Goal: Navigation & Orientation: Find specific page/section

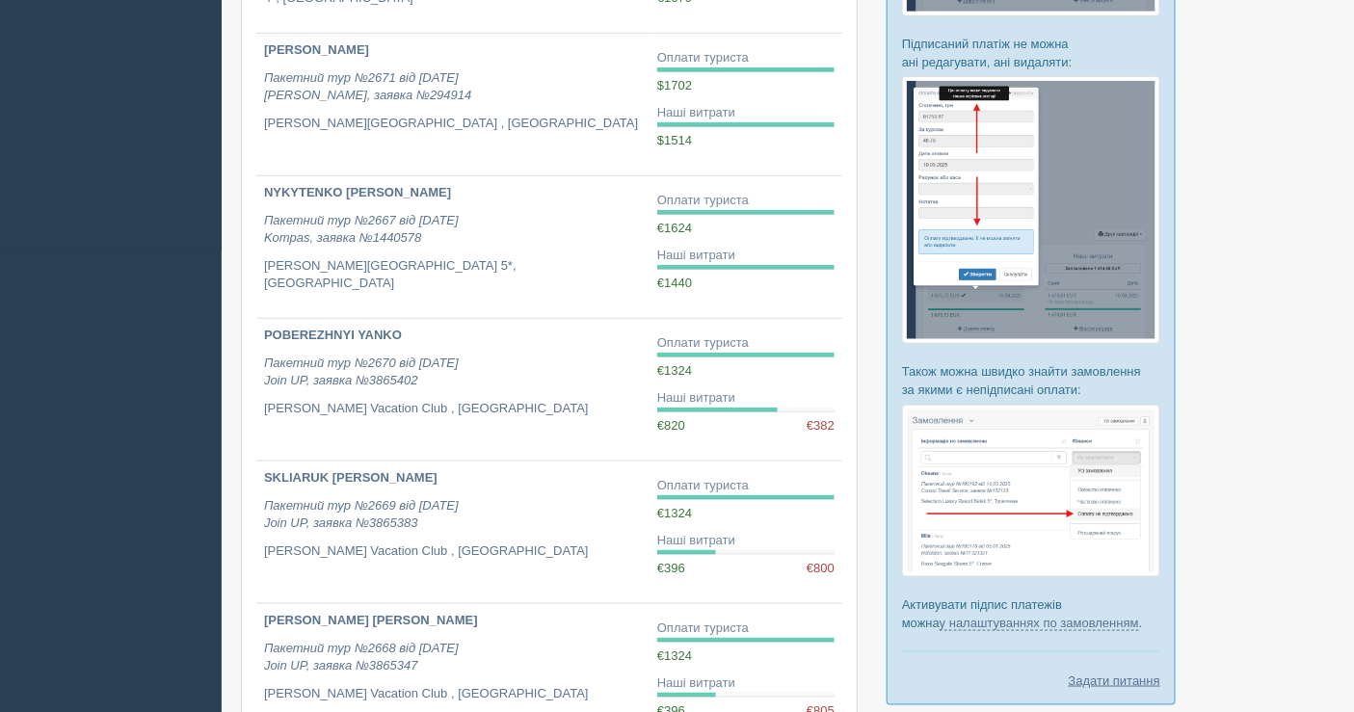
scroll to position [1152, 0]
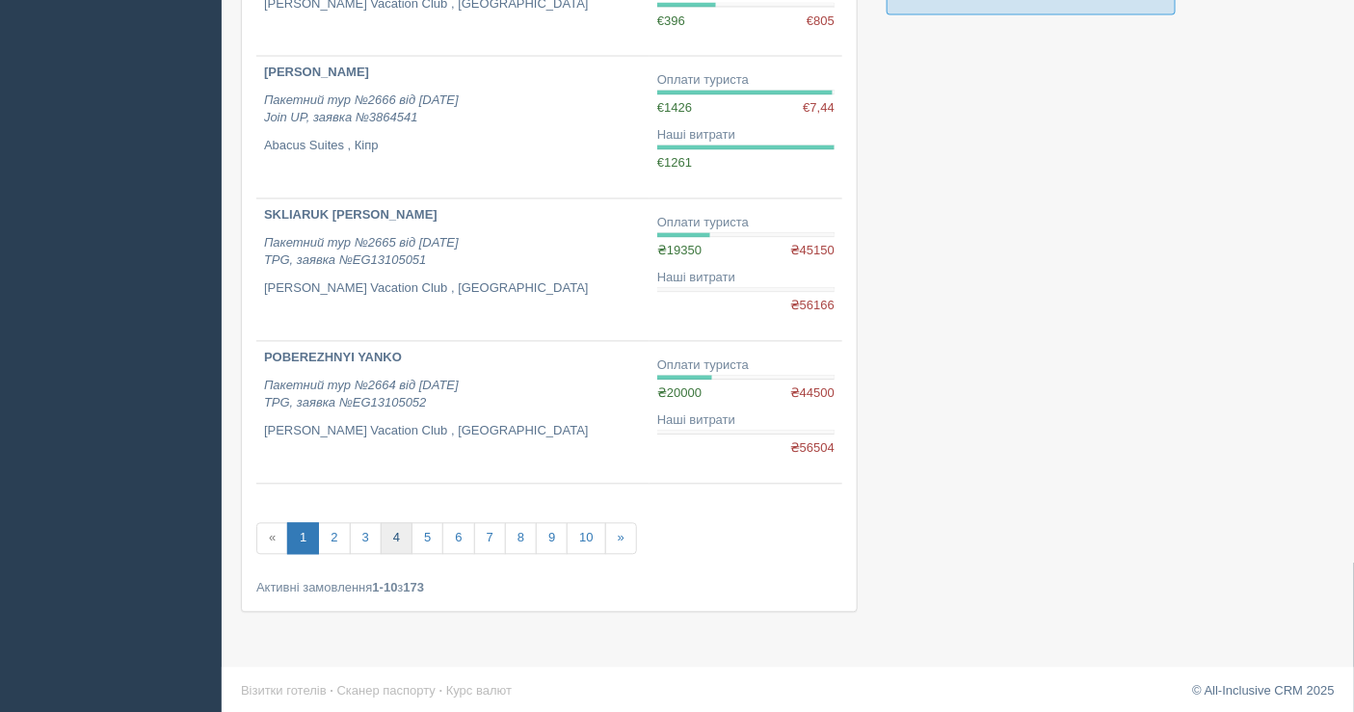
click at [381, 542] on link "4" at bounding box center [397, 539] width 32 height 32
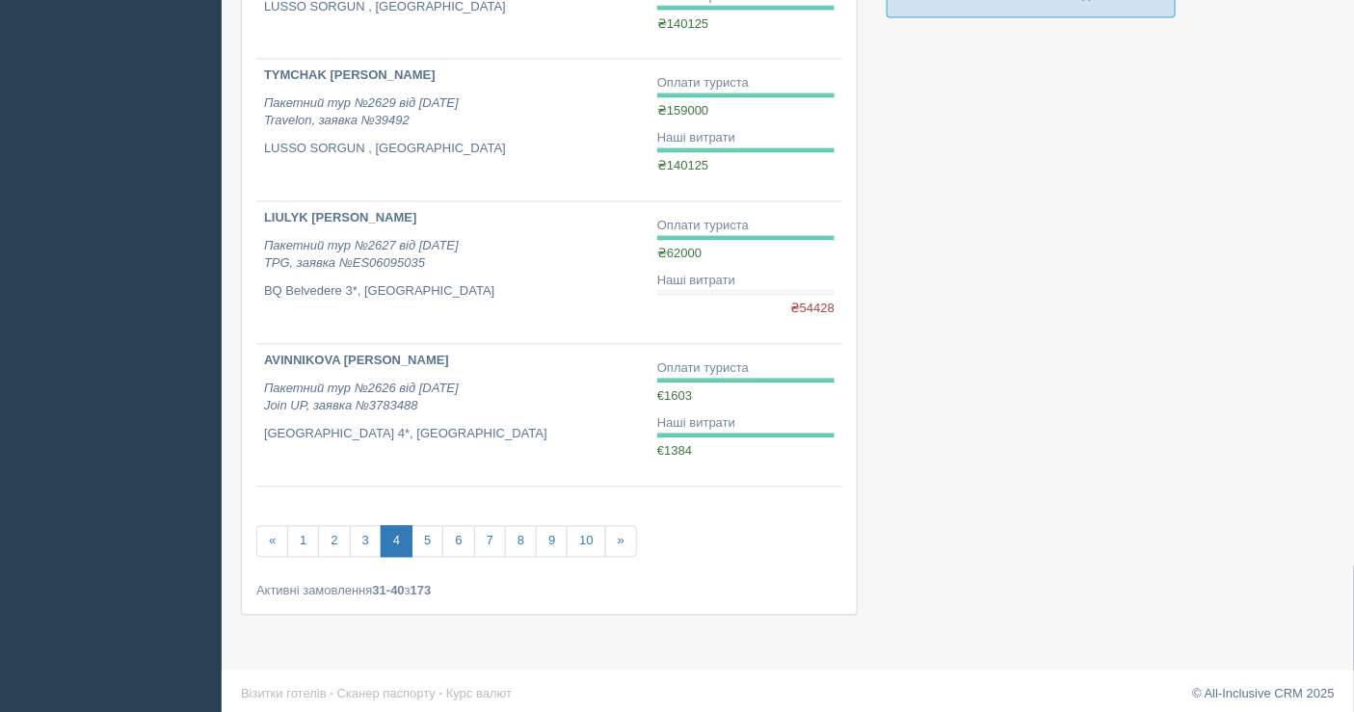
scroll to position [1152, 0]
click at [415, 538] on link "5" at bounding box center [428, 539] width 32 height 32
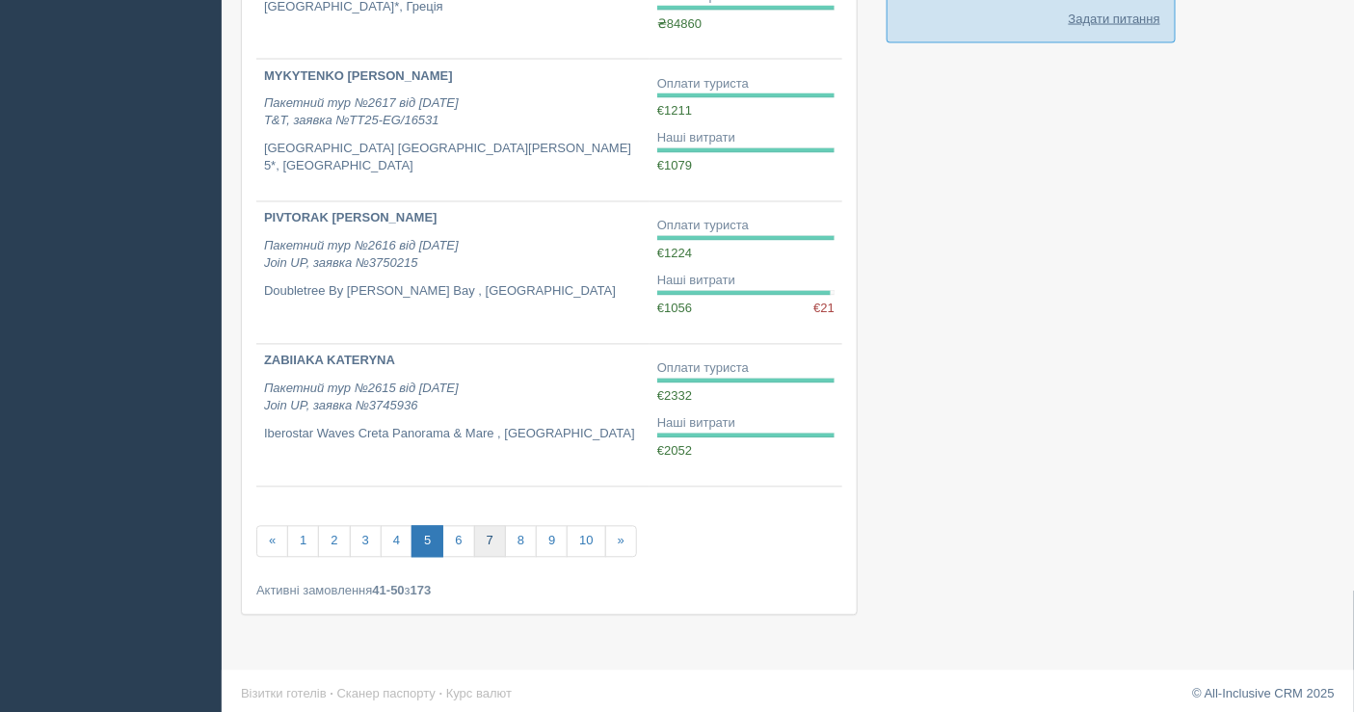
scroll to position [1126, 0]
click at [455, 540] on link "6" at bounding box center [458, 540] width 32 height 32
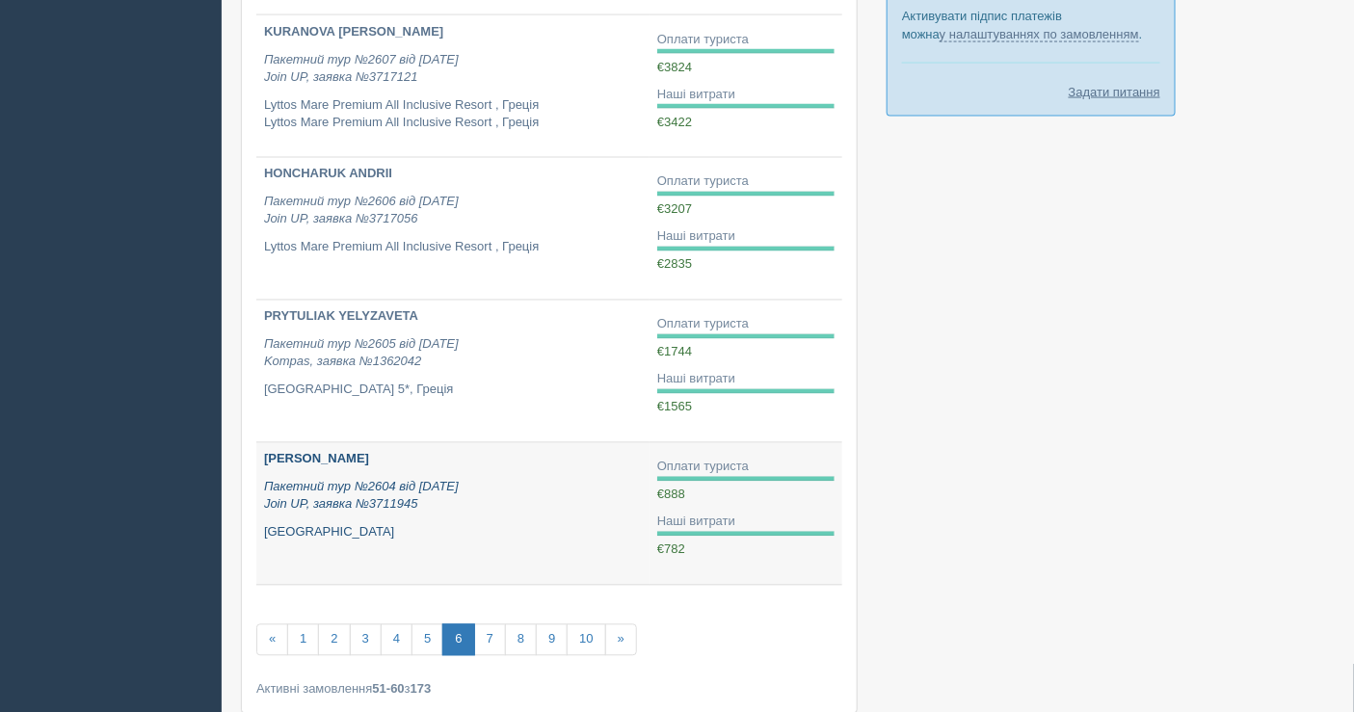
scroll to position [1071, 0]
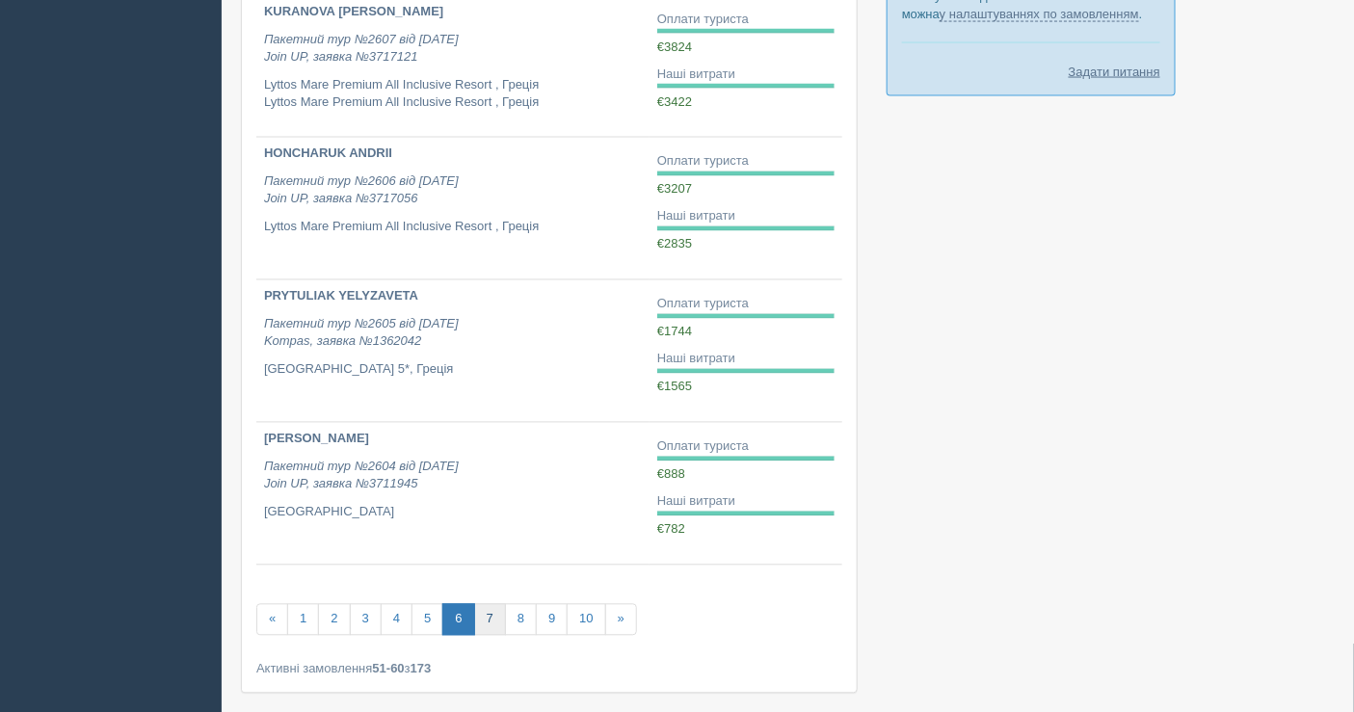
click at [484, 615] on link "7" at bounding box center [490, 620] width 32 height 32
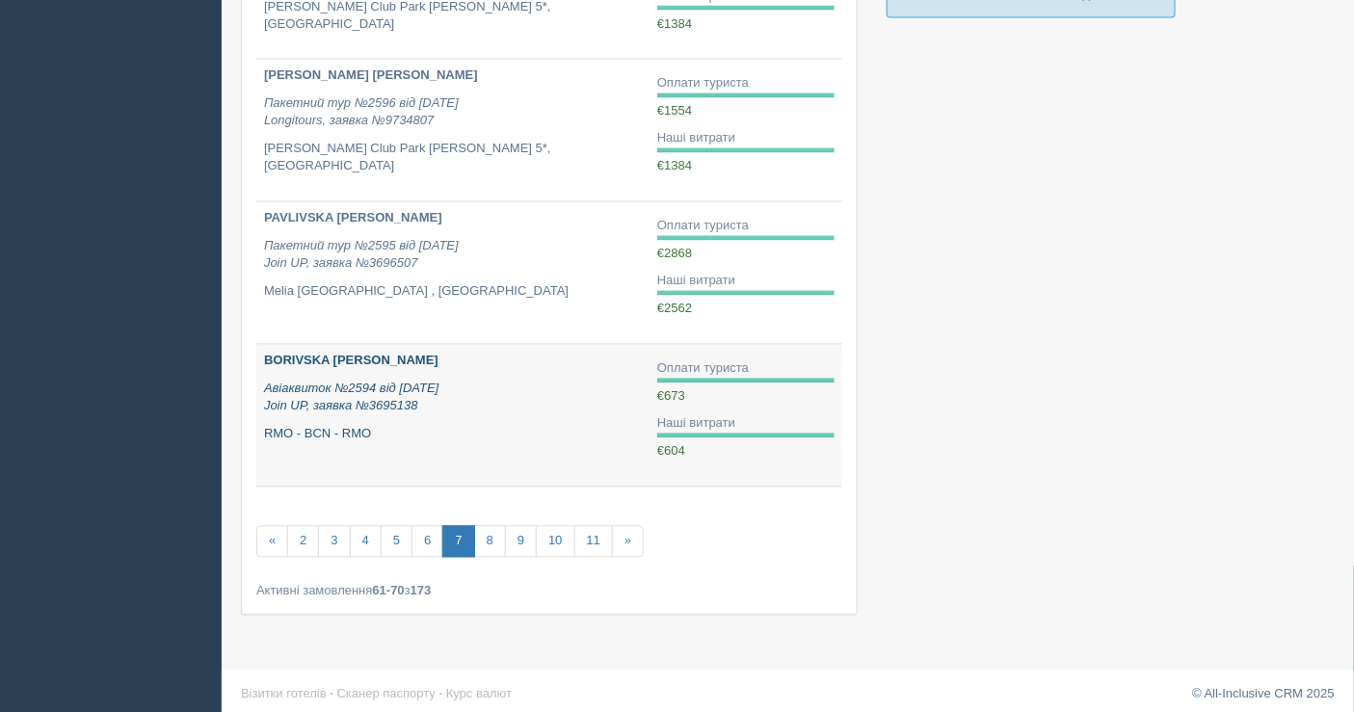
scroll to position [1152, 0]
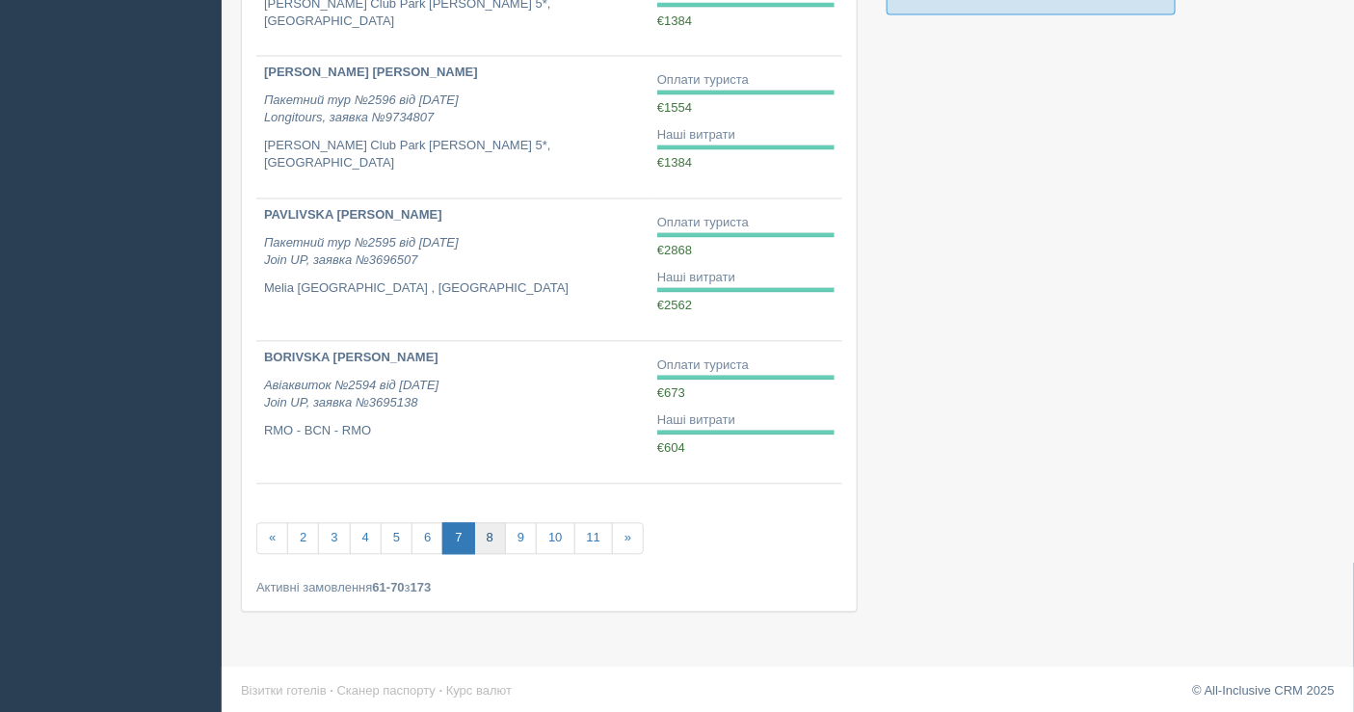
click at [489, 532] on link "8" at bounding box center [490, 539] width 32 height 32
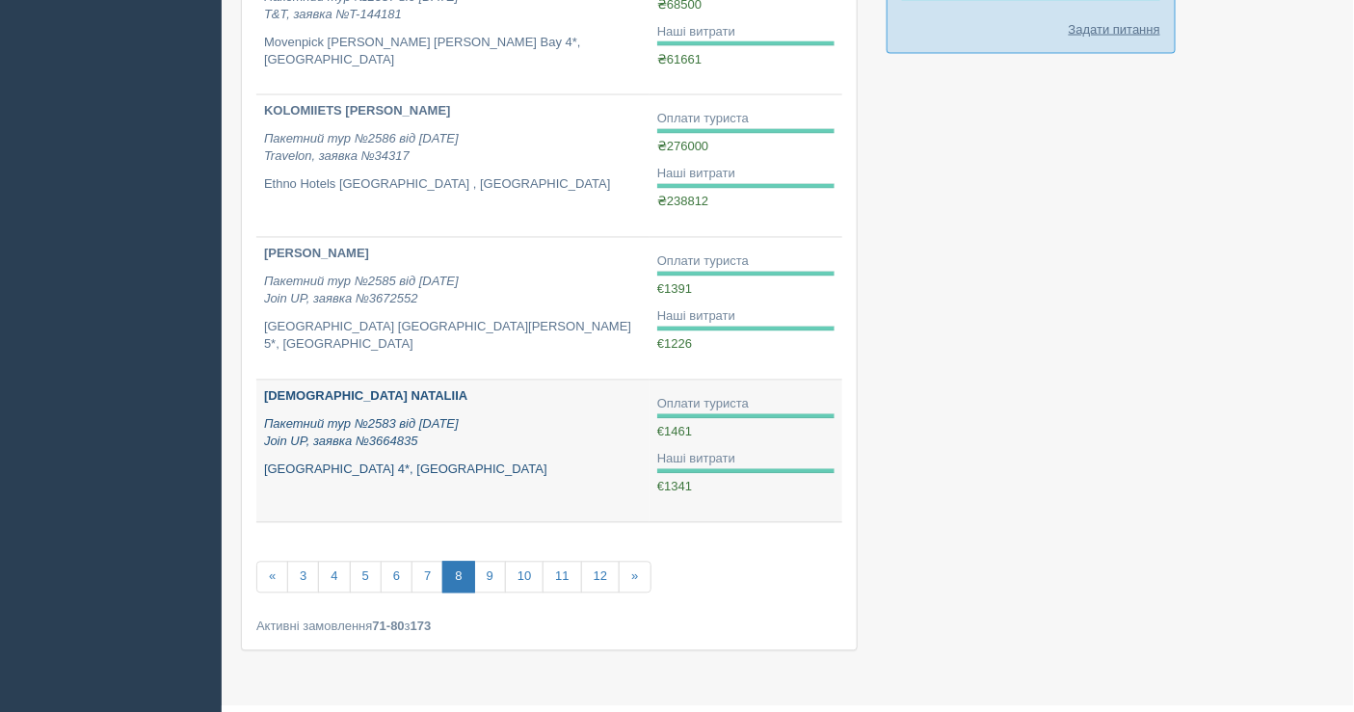
scroll to position [1152, 0]
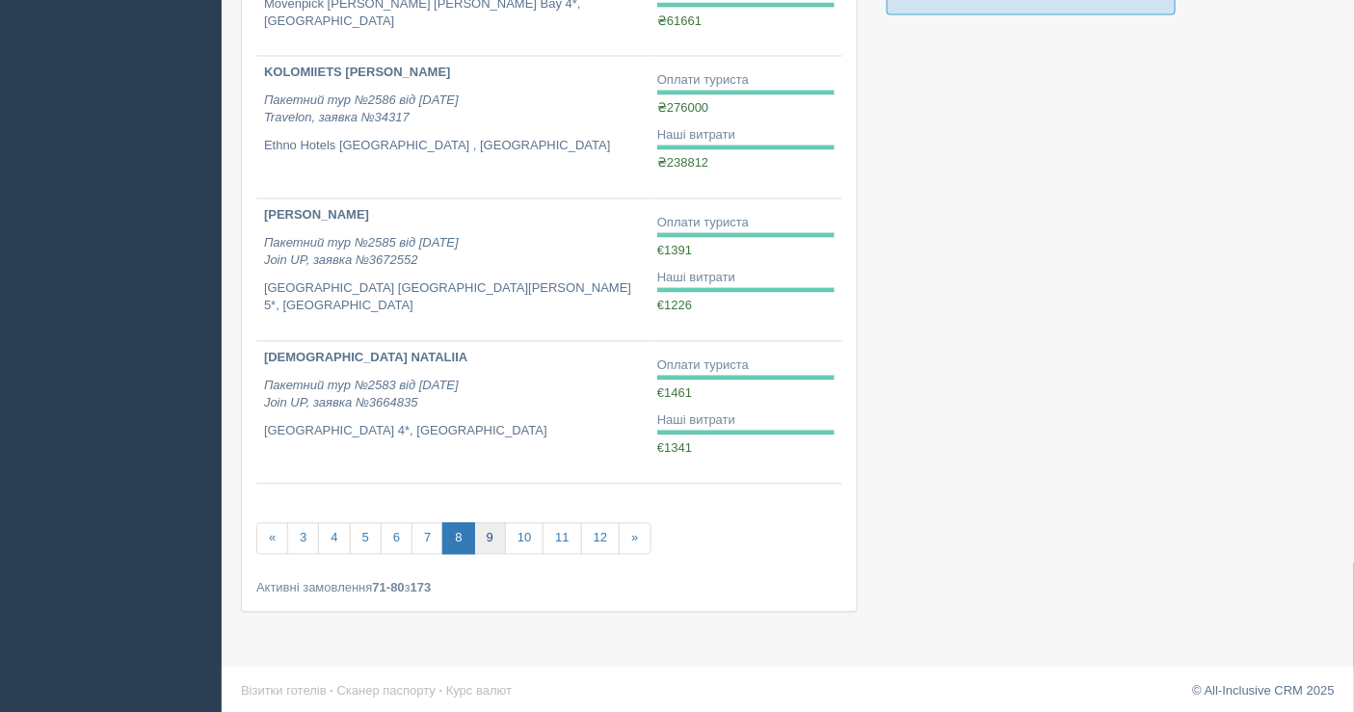
click at [480, 540] on link "9" at bounding box center [490, 539] width 32 height 32
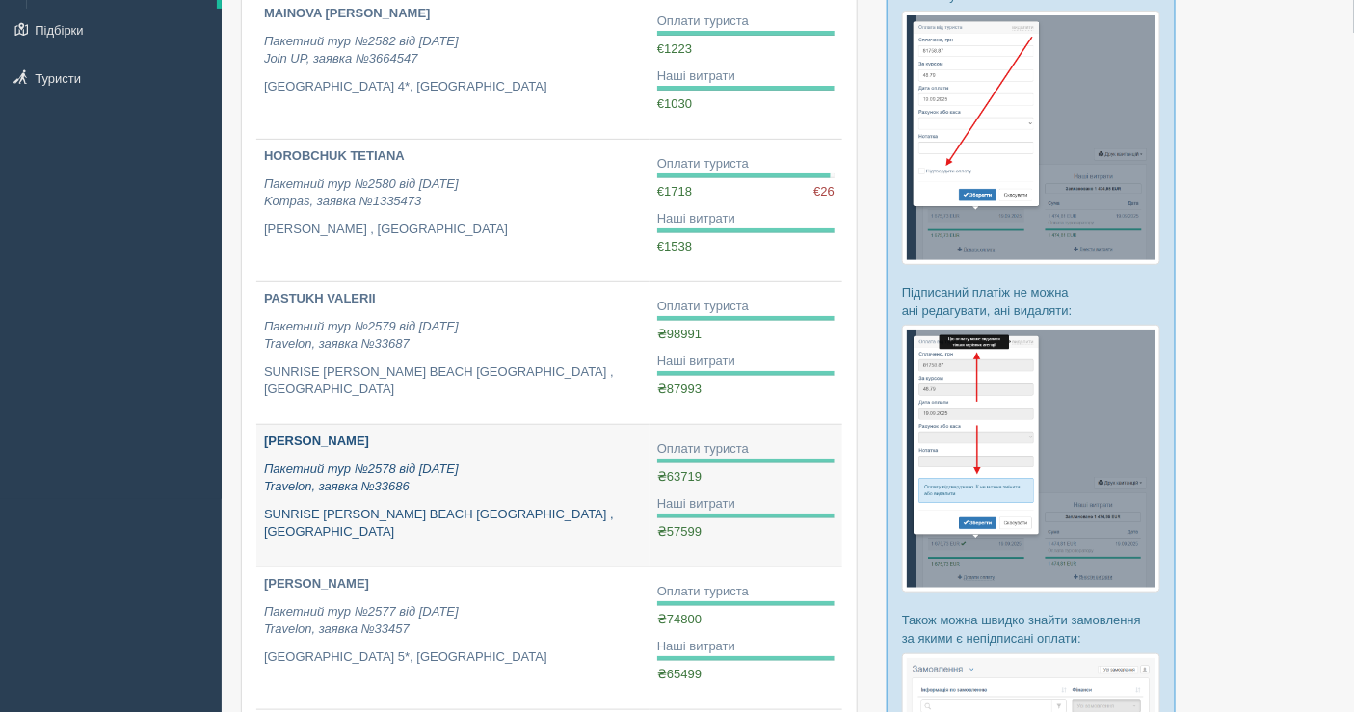
scroll to position [214, 0]
click at [549, 454] on div "KOVAL ALINA Пакетний тур №2578 від 17.05.2025 Travelon, заявка №33686 SUNRISE R…" at bounding box center [453, 486] width 378 height 109
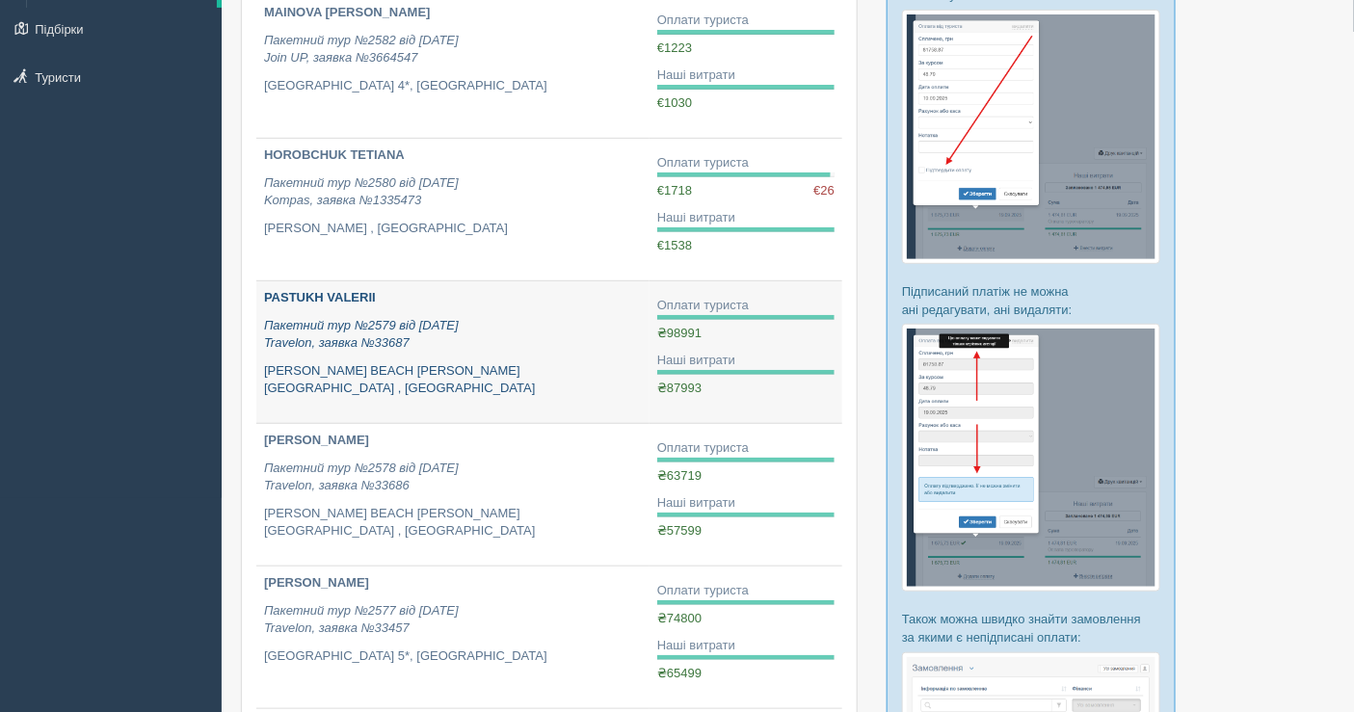
scroll to position [214, 0]
click at [455, 322] on icon "Пакетний тур №2579 від 17.05.2025 Travelon, заявка №33687" at bounding box center [361, 334] width 195 height 33
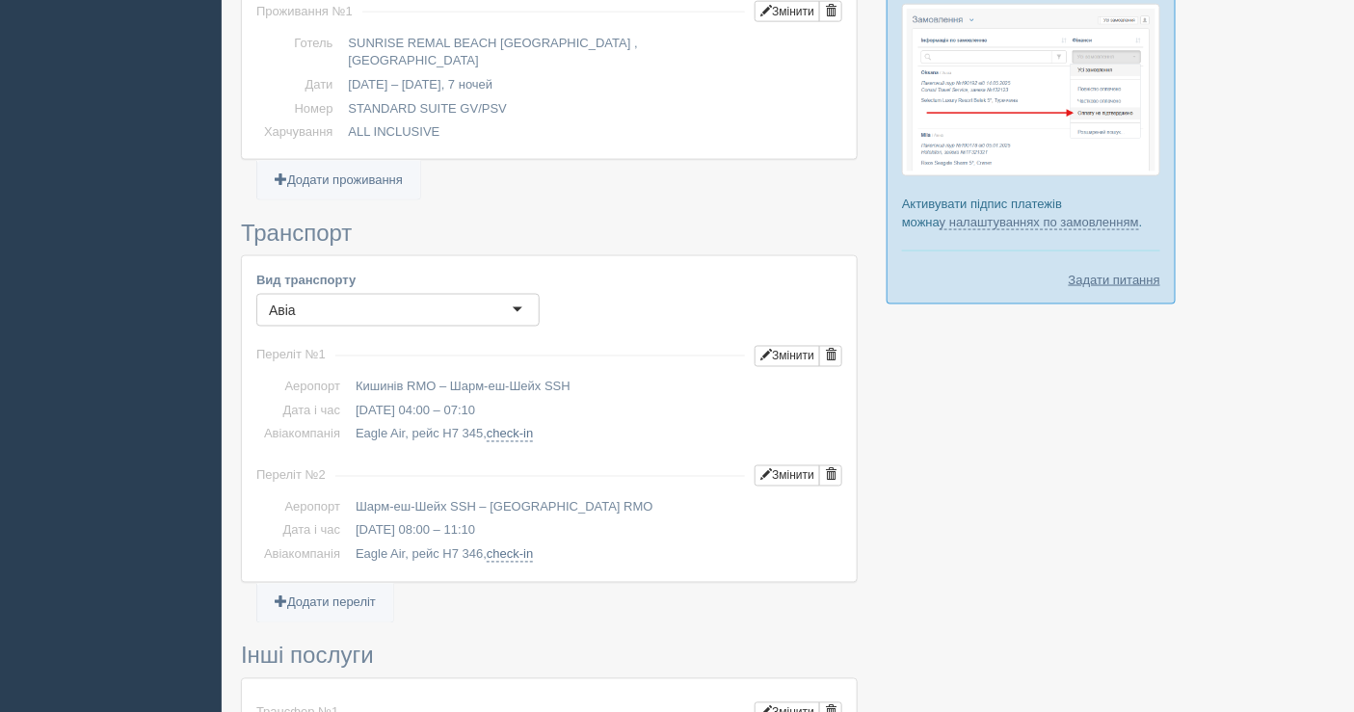
scroll to position [856, 0]
